Goal: Task Accomplishment & Management: Manage account settings

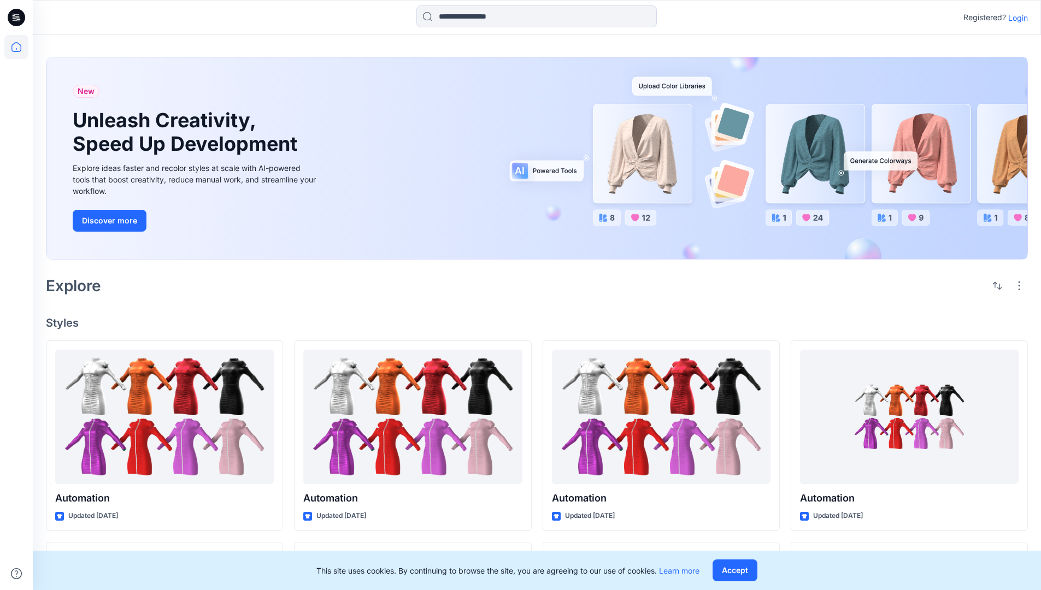
click at [1015, 17] on p "Login" at bounding box center [1018, 17] width 20 height 11
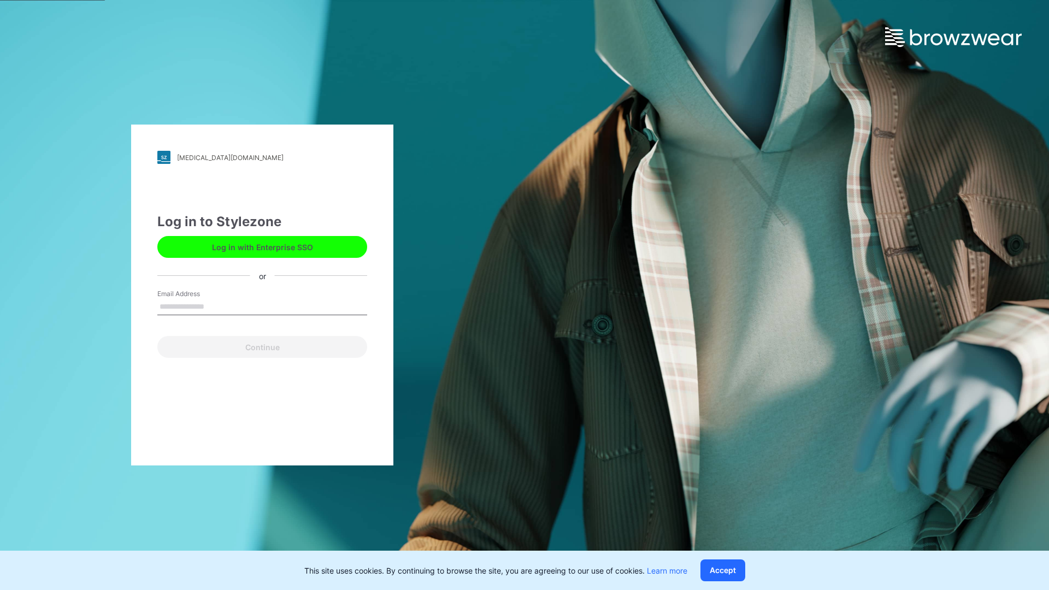
click at [216, 306] on input "Email Address" at bounding box center [262, 307] width 210 height 16
type input "**********"
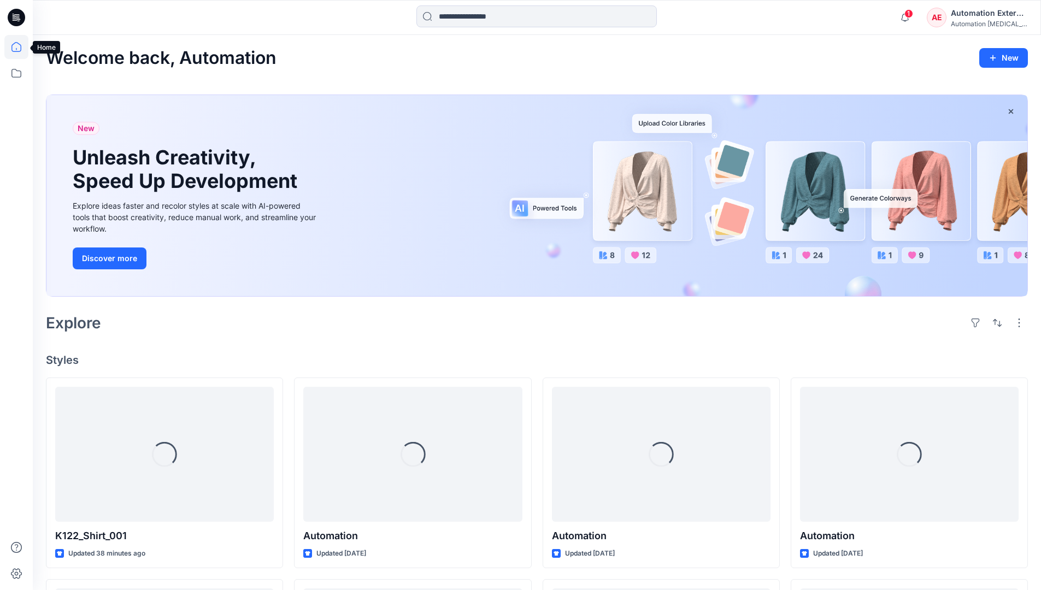
click at [21, 47] on icon at bounding box center [16, 47] width 10 height 10
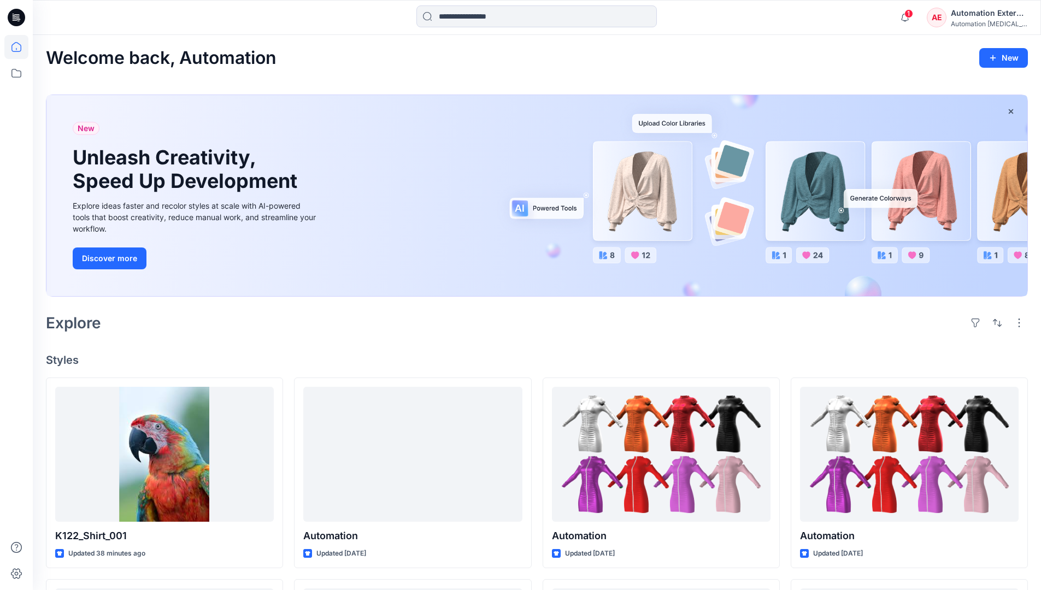
click at [950, 21] on div "AE Automation External Automation testim..." at bounding box center [977, 18] width 101 height 22
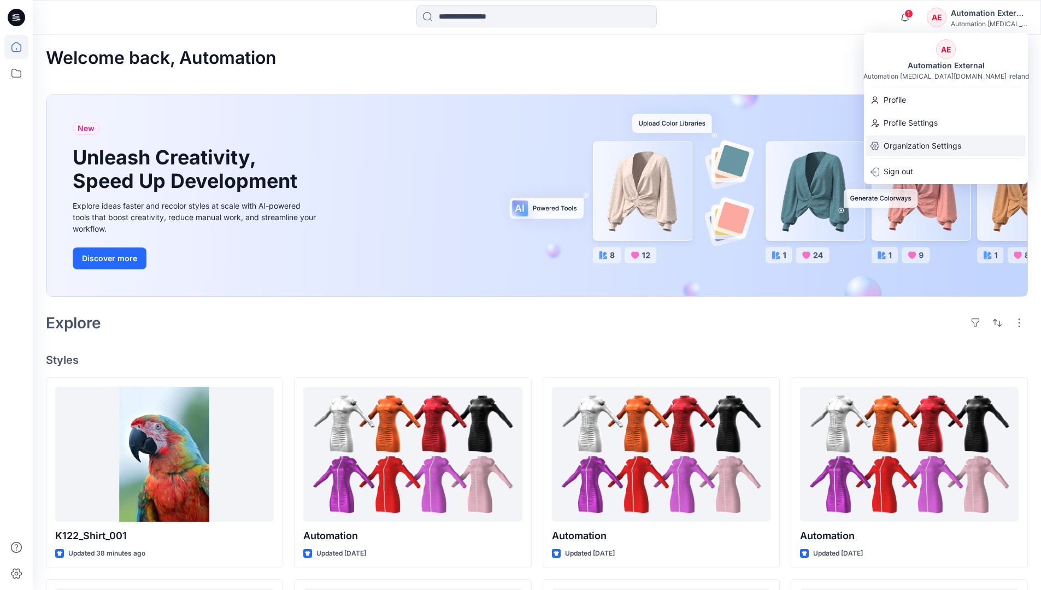
click at [946, 148] on p "Organization Settings" at bounding box center [923, 146] width 78 height 21
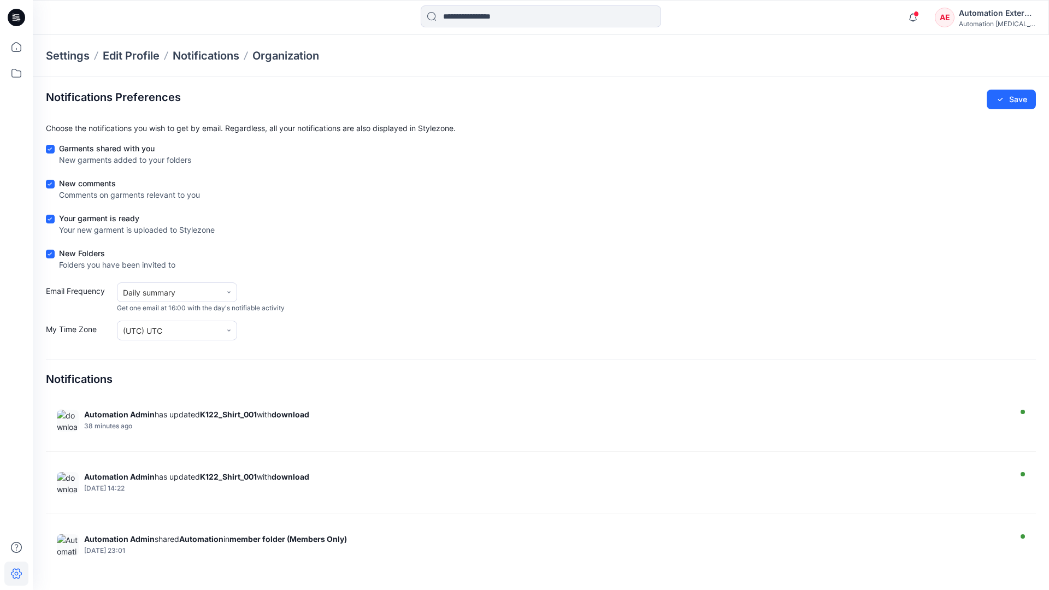
click at [998, 17] on div "Automation External" at bounding box center [997, 13] width 77 height 13
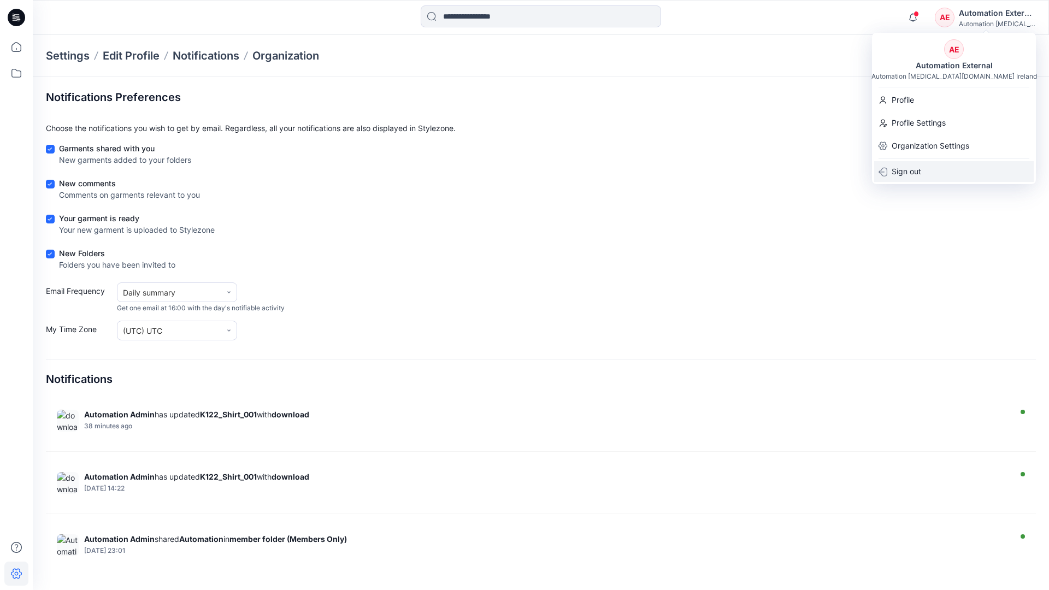
click at [927, 170] on div "Sign out" at bounding box center [954, 171] width 160 height 21
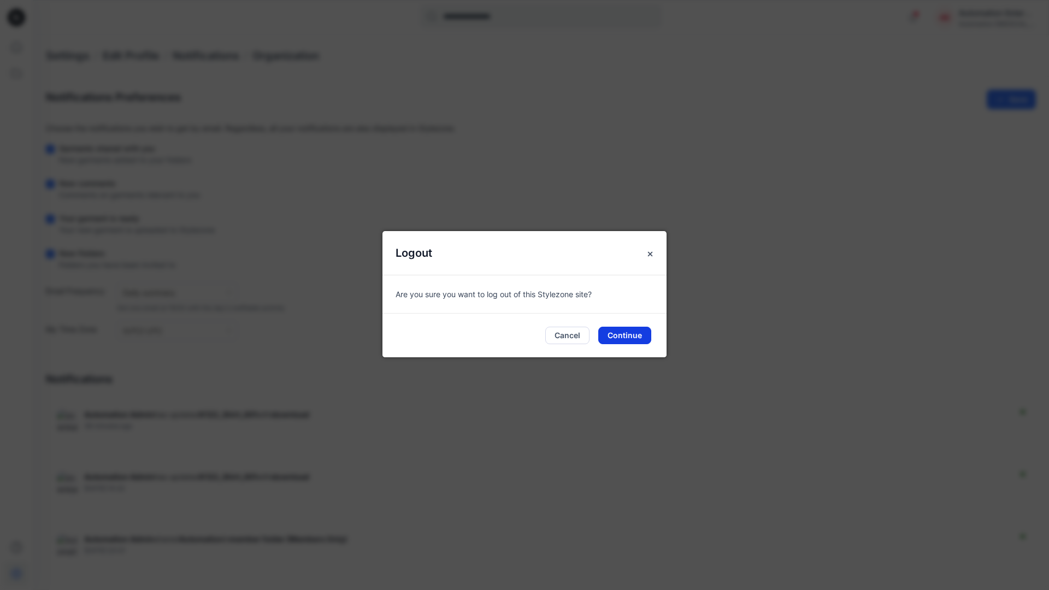
click at [632, 331] on button "Continue" at bounding box center [624, 335] width 53 height 17
